Goal: Task Accomplishment & Management: Manage account settings

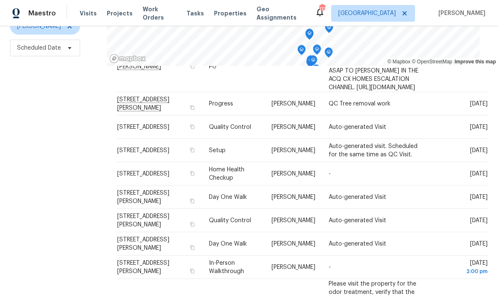
scroll to position [111, 0]
click at [0, 0] on icon at bounding box center [0, 0] width 0 height 0
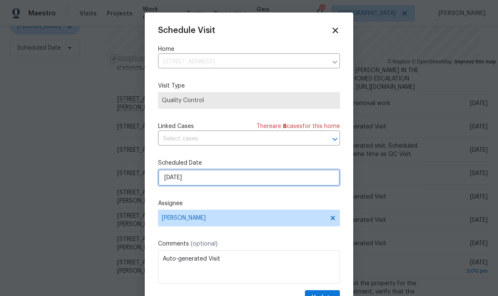
click at [223, 181] on input "9/1/2025" at bounding box center [249, 177] width 182 height 17
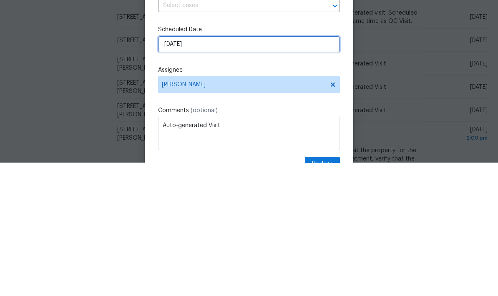
select select "8"
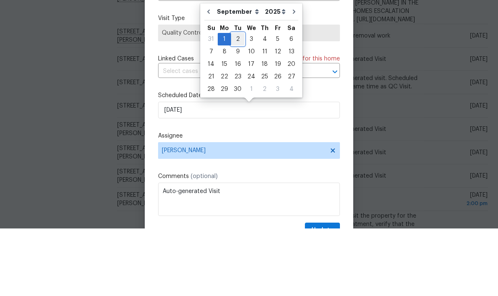
click at [238, 101] on div "2" at bounding box center [237, 107] width 13 height 12
type input "9/2/2025"
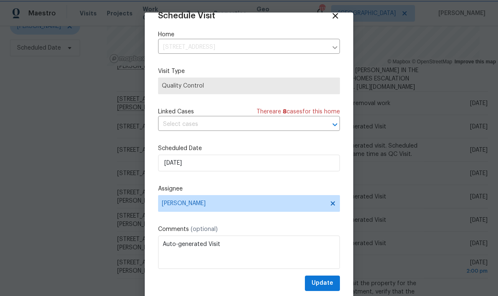
scroll to position [16, 0]
click at [331, 282] on span "Update" at bounding box center [322, 283] width 22 height 10
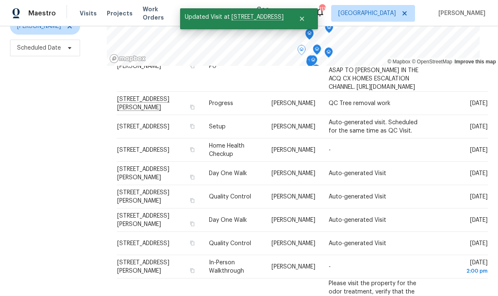
click at [0, 0] on icon at bounding box center [0, 0] width 0 height 0
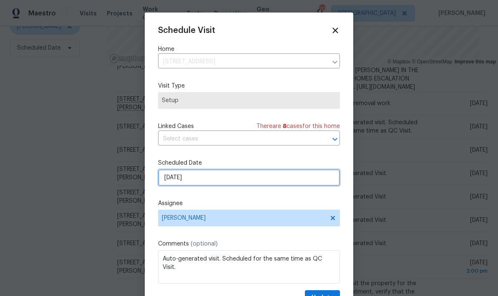
click at [245, 183] on input "9/1/2025" at bounding box center [249, 177] width 182 height 17
select select "8"
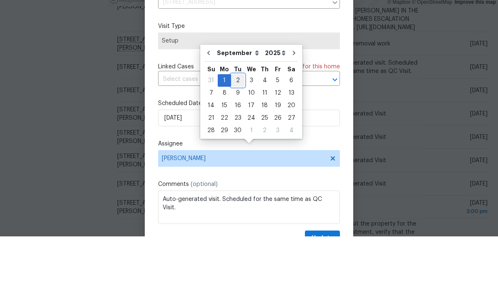
click at [239, 134] on div "2" at bounding box center [237, 140] width 13 height 12
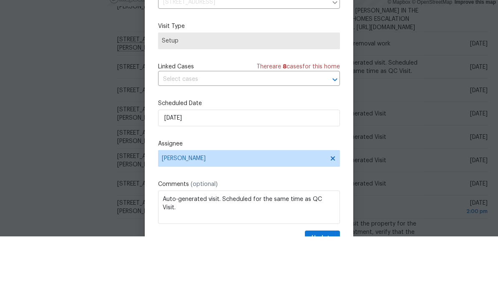
type input "9/2/2025"
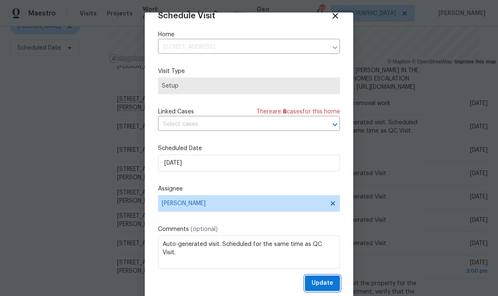
click at [334, 281] on button "Update" at bounding box center [322, 282] width 35 height 15
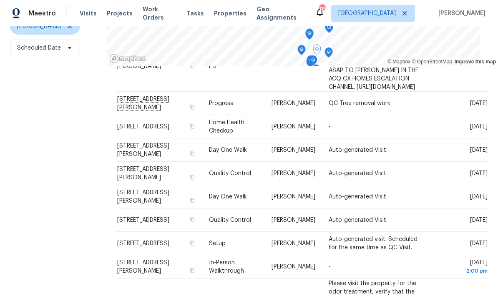
click at [0, 0] on icon at bounding box center [0, 0] width 0 height 0
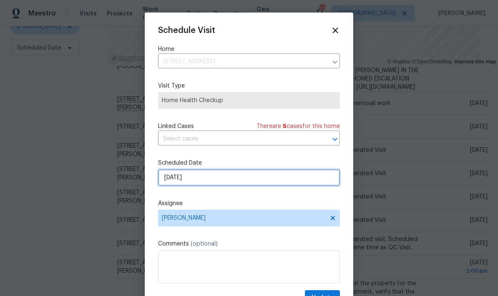
click at [222, 181] on input "9/1/2025" at bounding box center [249, 177] width 182 height 17
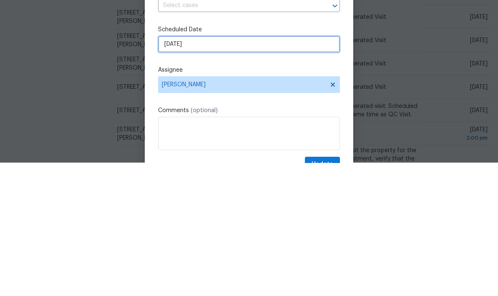
select select "8"
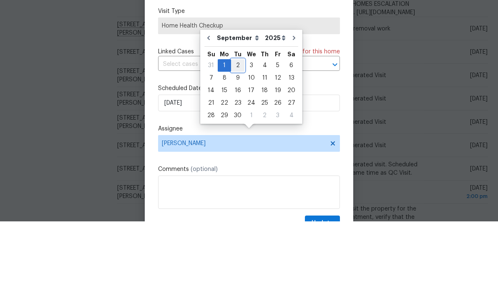
click at [239, 134] on div "2" at bounding box center [237, 140] width 13 height 12
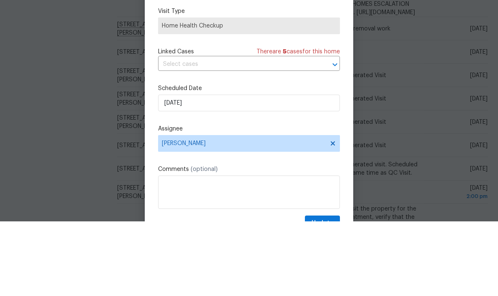
type input "9/2/2025"
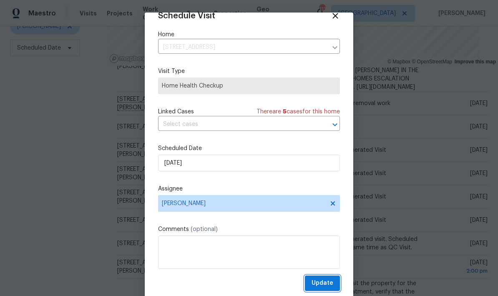
click at [334, 283] on button "Update" at bounding box center [322, 282] width 35 height 15
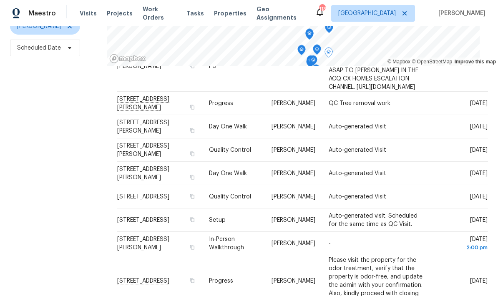
click at [0, 0] on icon at bounding box center [0, 0] width 0 height 0
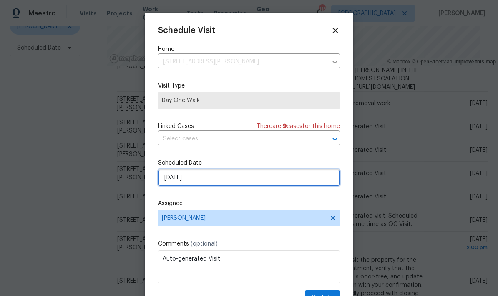
click at [251, 179] on input "9/2/2025" at bounding box center [249, 177] width 182 height 17
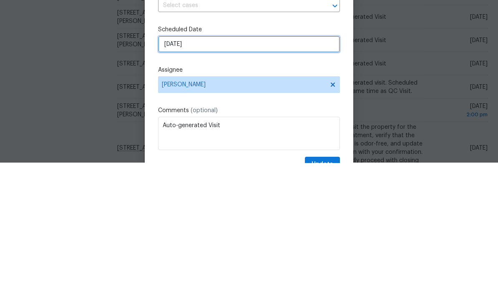
select select "8"
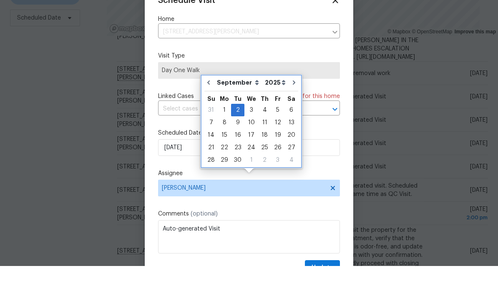
click at [213, 104] on button "Go to previous month" at bounding box center [208, 112] width 13 height 17
type input "8/28/2025"
select select "7"
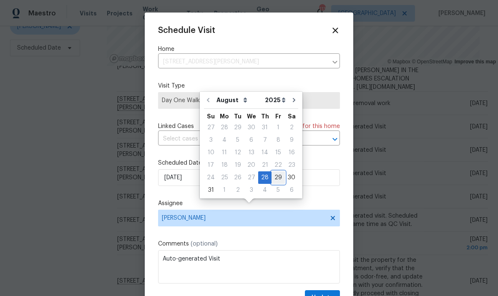
click at [277, 172] on div "29" at bounding box center [277, 178] width 13 height 12
type input "8/29/2025"
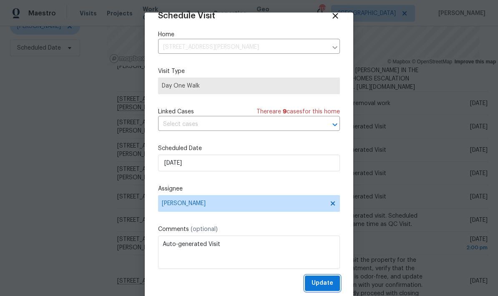
click at [334, 279] on button "Update" at bounding box center [322, 282] width 35 height 15
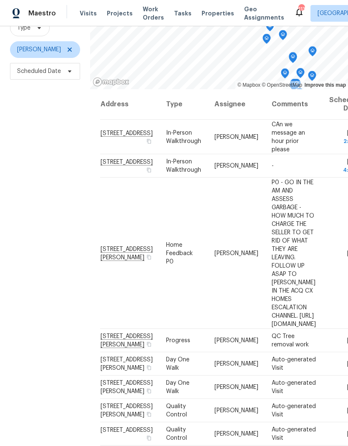
scroll to position [80, 0]
